Goal: Navigation & Orientation: Understand site structure

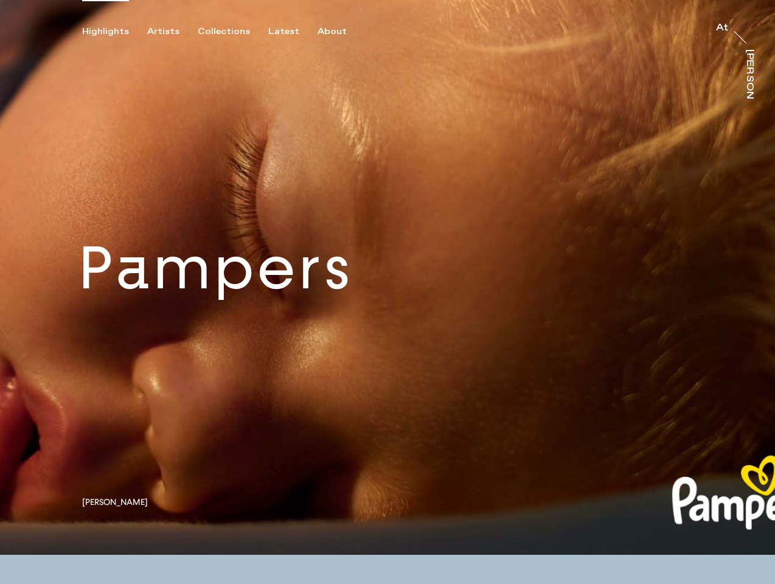
click at [114, 32] on div "Highlights" at bounding box center [105, 31] width 47 height 11
click at [170, 32] on div "Artists" at bounding box center [163, 31] width 32 height 11
click at [229, 32] on div "Collections" at bounding box center [224, 31] width 52 height 11
click at [287, 32] on div "Latest" at bounding box center [283, 31] width 31 height 11
click at [333, 32] on div "About" at bounding box center [332, 31] width 29 height 11
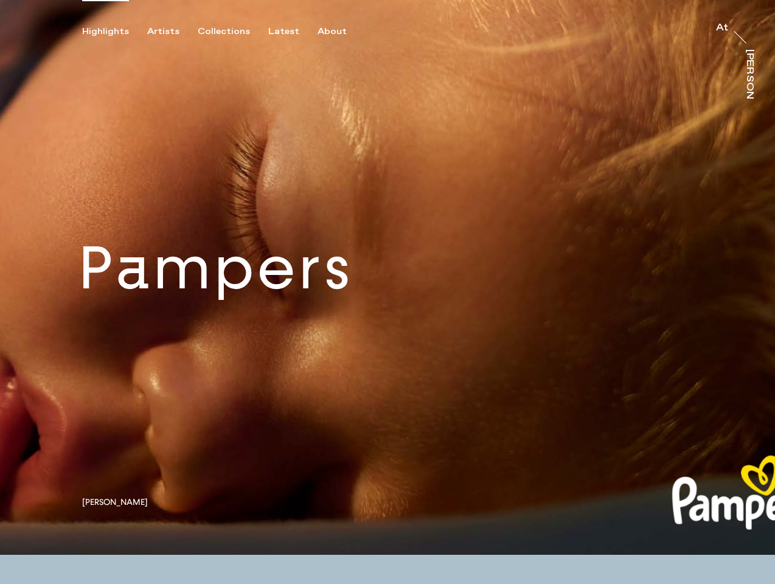
click at [388, 278] on link at bounding box center [387, 277] width 775 height 555
